Goal: Navigation & Orientation: Find specific page/section

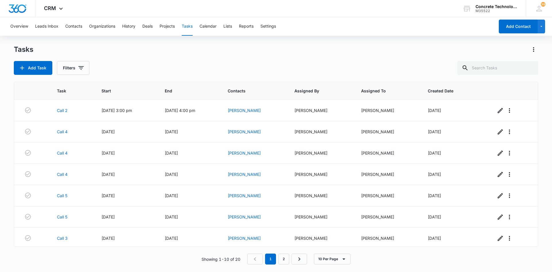
scroll to position [66, 0]
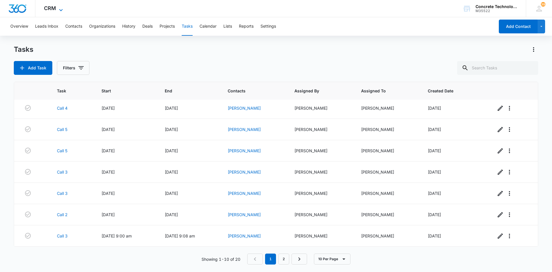
click at [60, 7] on icon at bounding box center [61, 10] width 7 height 7
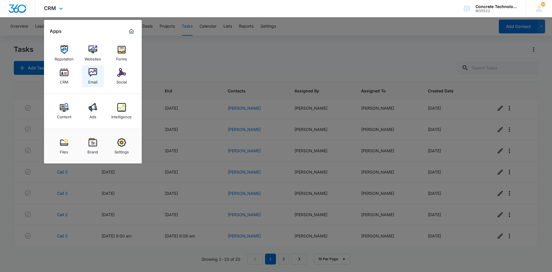
click at [90, 73] on img at bounding box center [93, 72] width 9 height 9
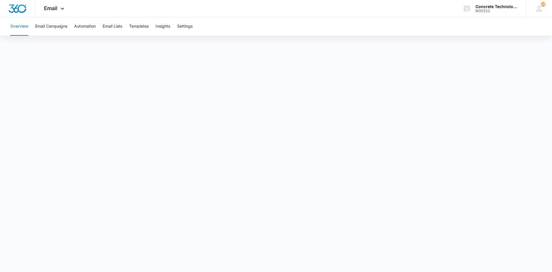
click at [16, 25] on button "Overview" at bounding box center [19, 26] width 18 height 18
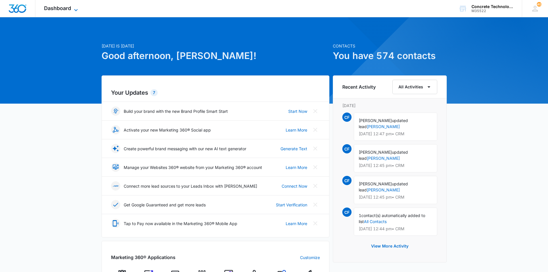
click at [75, 10] on icon at bounding box center [75, 10] width 3 height 2
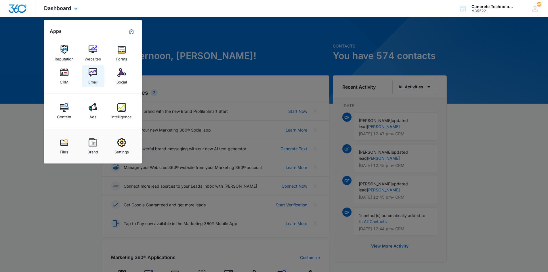
click at [91, 73] on img at bounding box center [93, 72] width 9 height 9
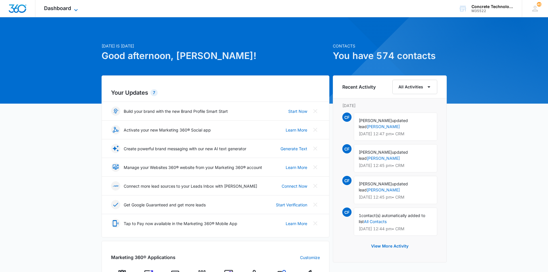
click at [62, 6] on span "Dashboard" at bounding box center [57, 8] width 27 height 6
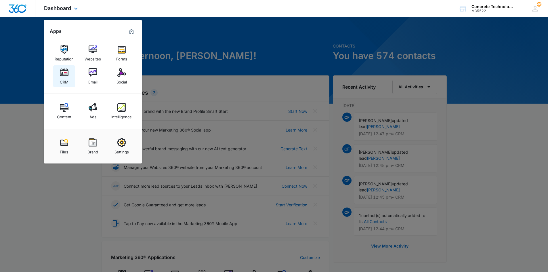
click at [63, 71] on img at bounding box center [64, 72] width 9 height 9
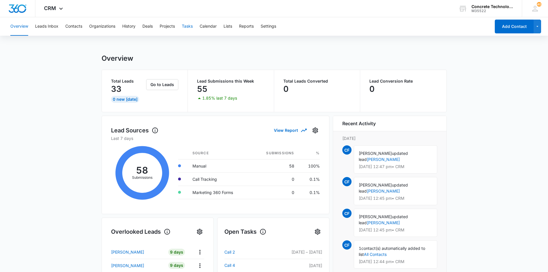
click at [190, 26] on button "Tasks" at bounding box center [187, 26] width 11 height 18
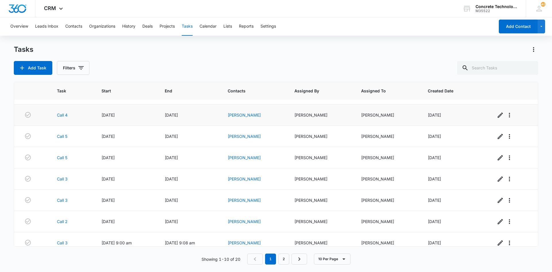
scroll to position [66, 0]
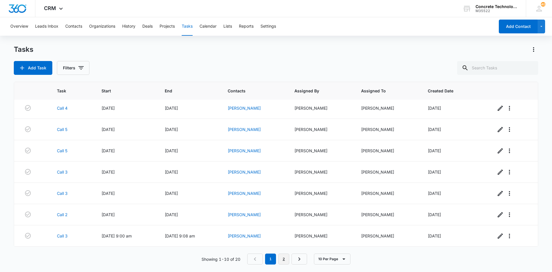
click at [282, 258] on link "2" at bounding box center [284, 258] width 11 height 11
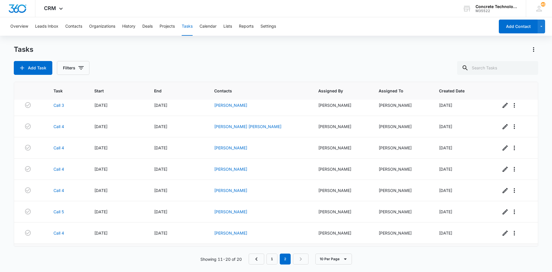
scroll to position [0, 0]
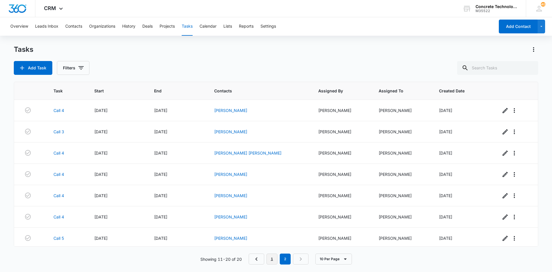
click at [274, 258] on link "1" at bounding box center [272, 258] width 11 height 11
